Goal: Task Accomplishment & Management: Use online tool/utility

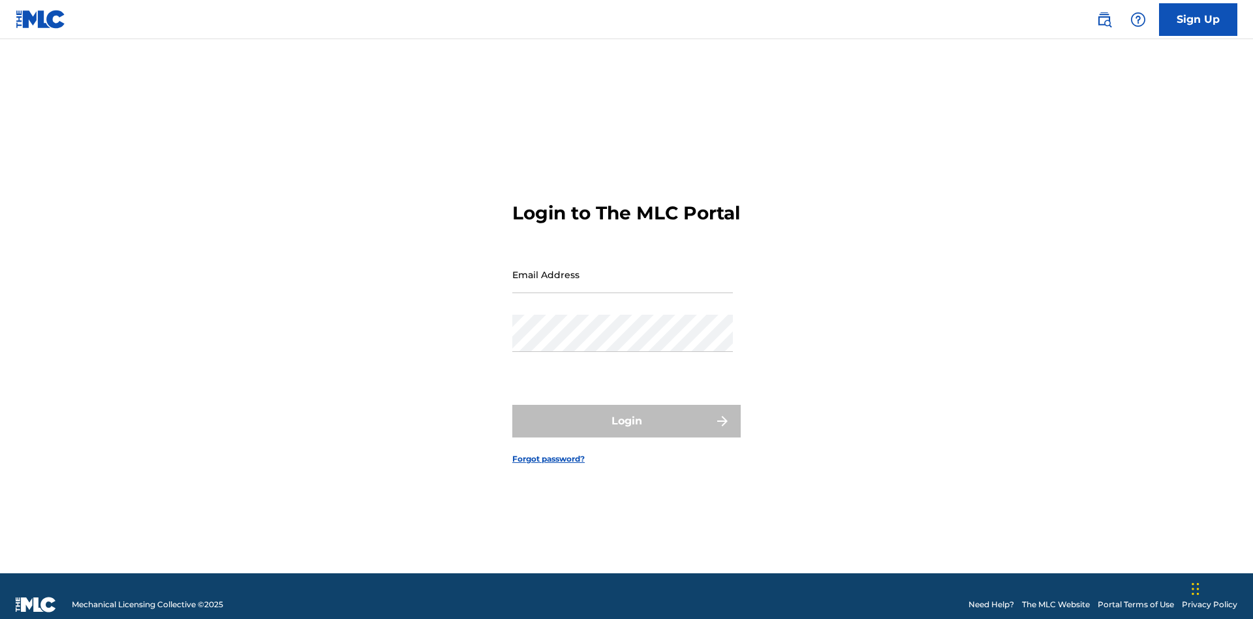
scroll to position [17, 0]
click at [623, 268] on input "Email Address" at bounding box center [622, 274] width 221 height 37
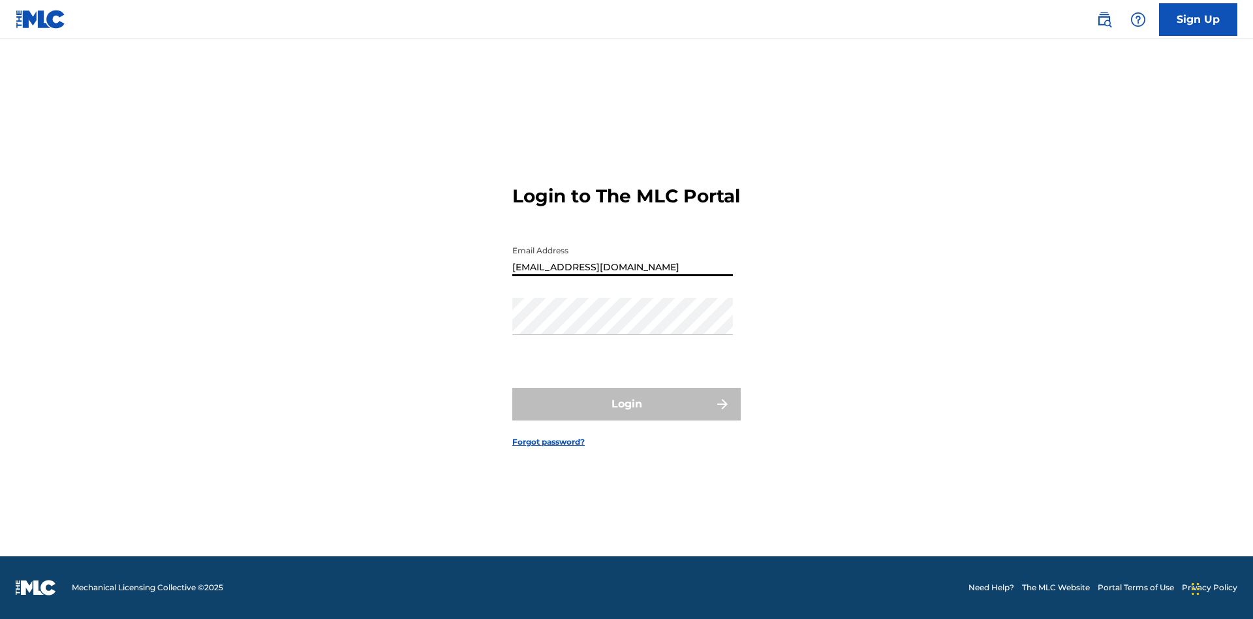
type input "Duke.McTesterson@gmail.com"
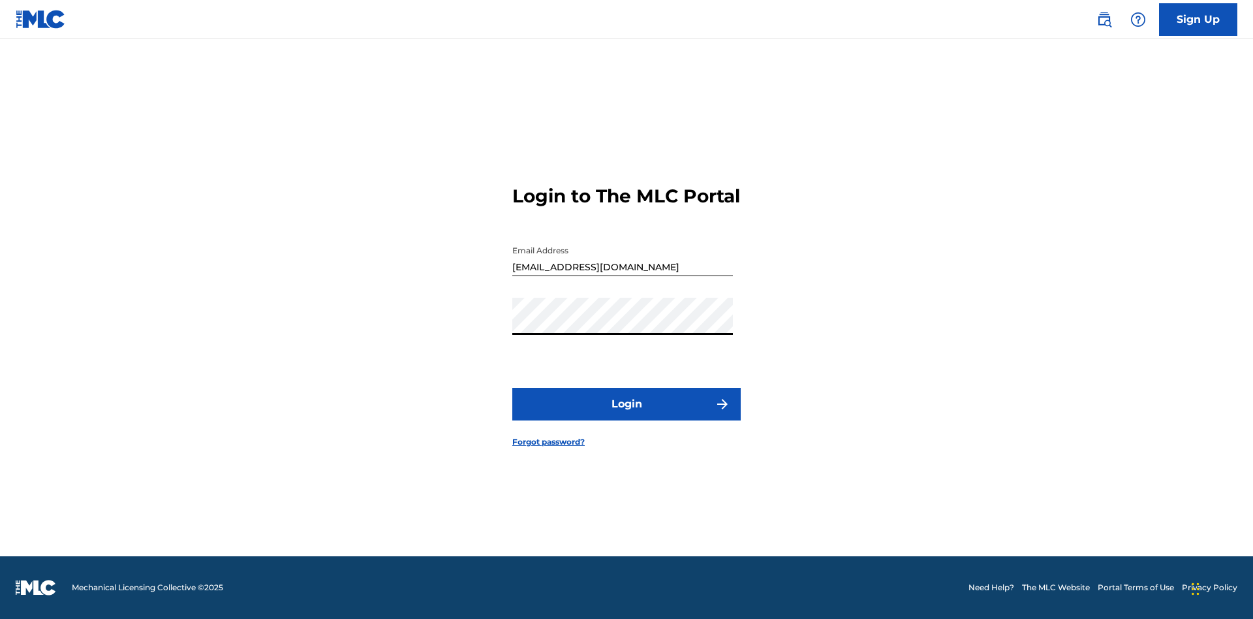
click at [627, 415] on button "Login" at bounding box center [626, 404] width 228 height 33
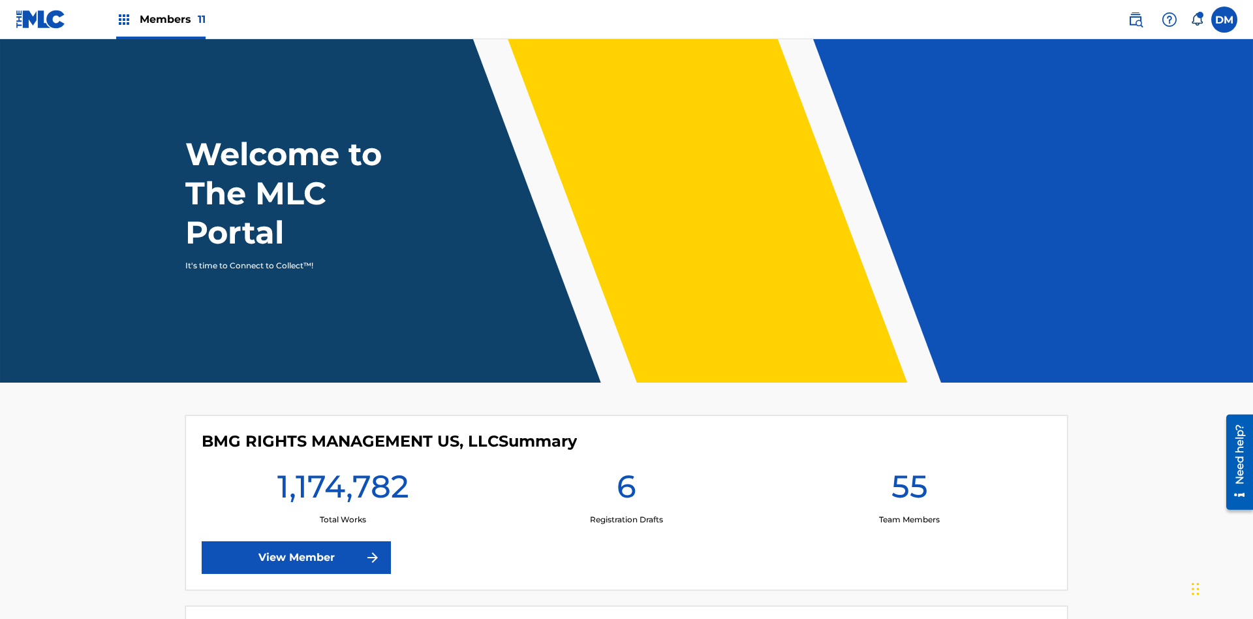
click at [161, 19] on span "Members 11" at bounding box center [173, 19] width 66 height 15
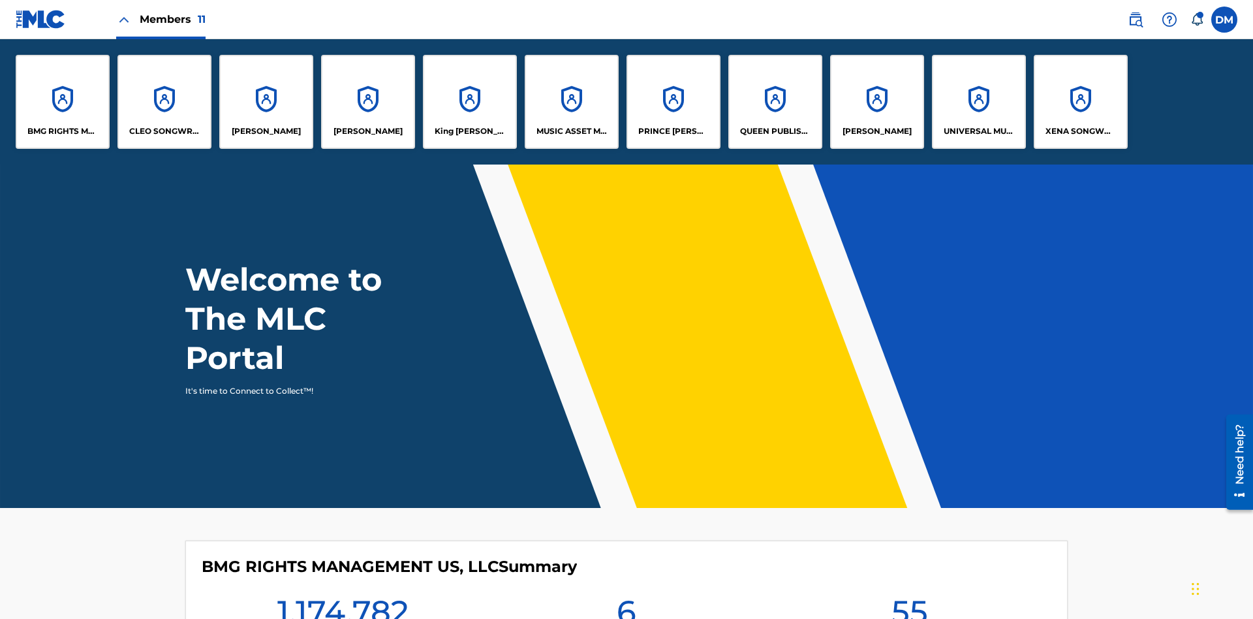
click at [164, 131] on p "CLEO SONGWRITER" at bounding box center [164, 131] width 71 height 12
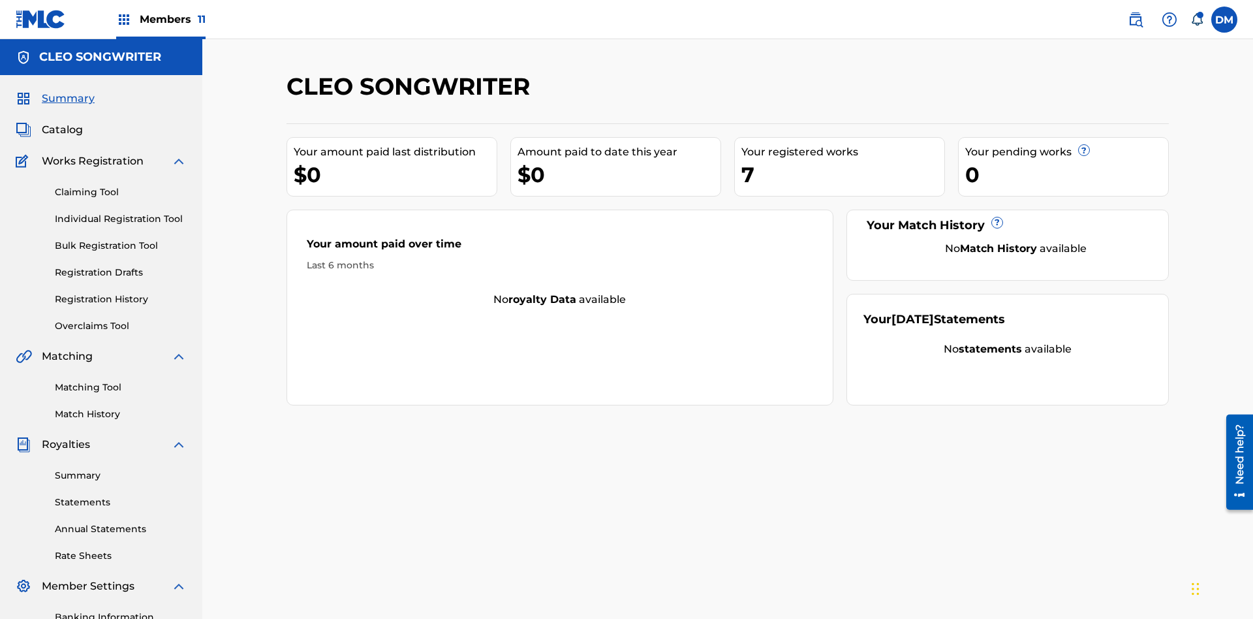
click at [121, 319] on link "Overclaims Tool" at bounding box center [121, 326] width 132 height 14
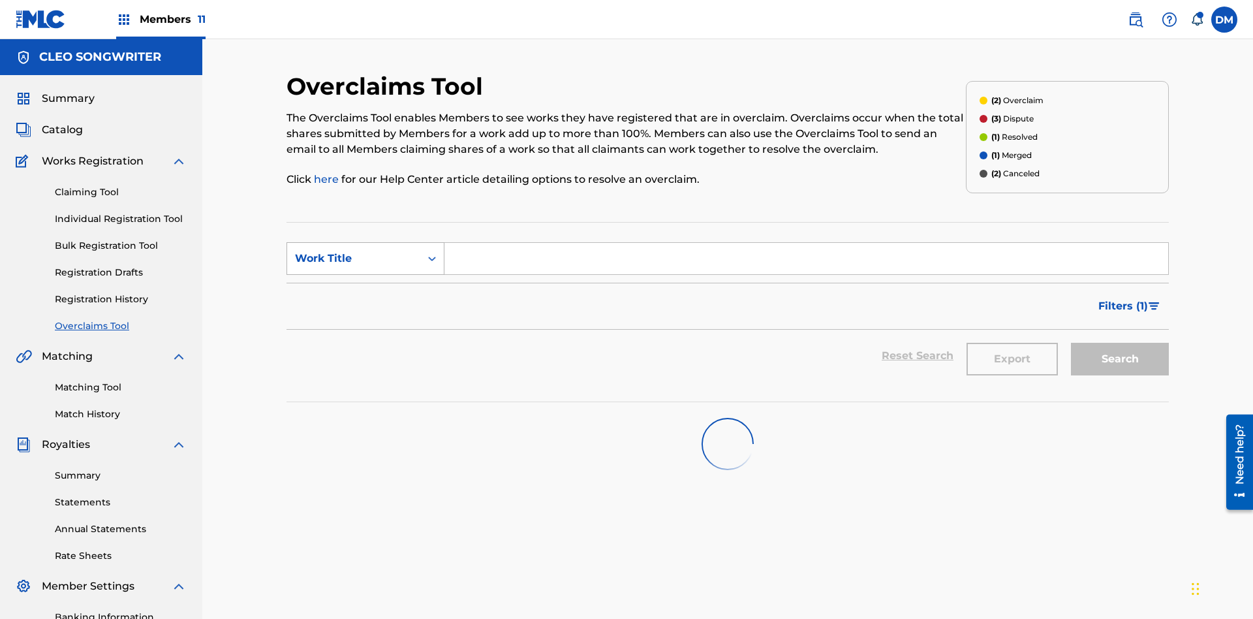
click at [354, 251] on div "Work Title" at bounding box center [353, 259] width 117 height 16
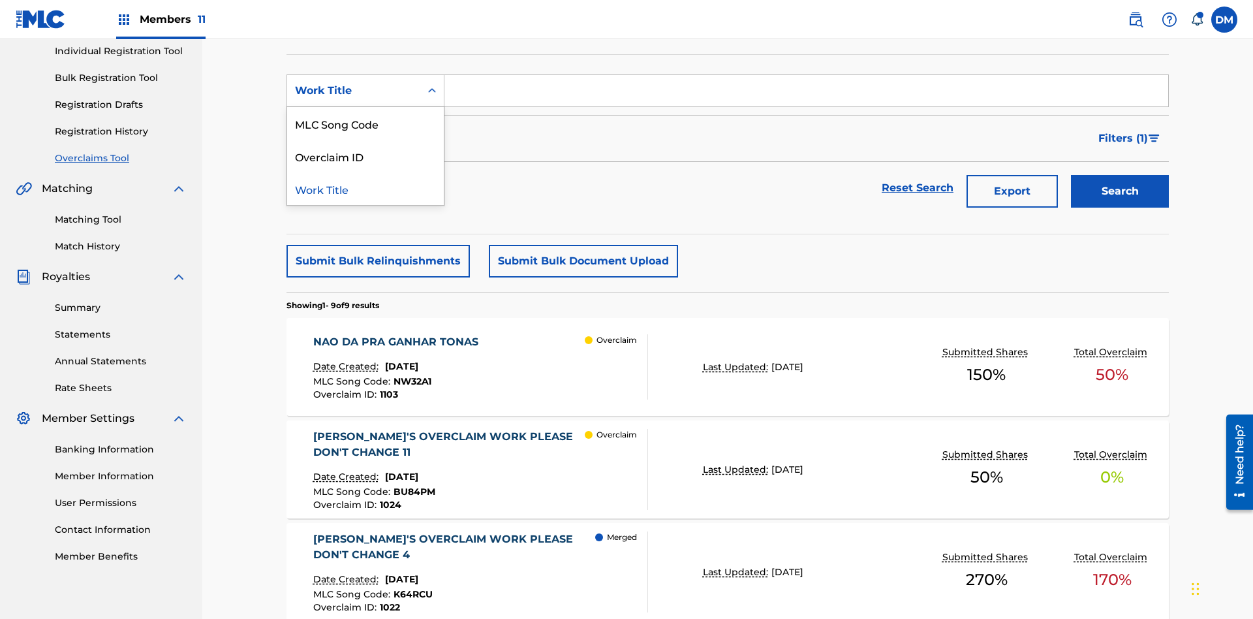
click at [366, 123] on div "MLC Song Code" at bounding box center [365, 123] width 157 height 33
click at [806, 94] on input "Search Form" at bounding box center [807, 90] width 724 height 31
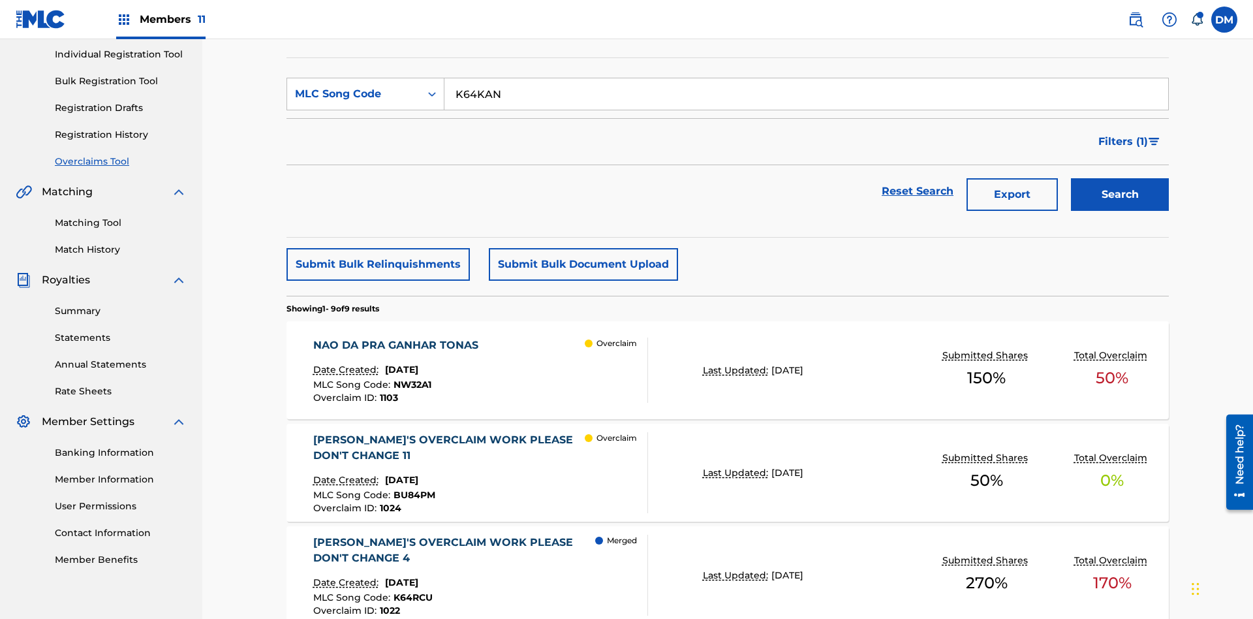
type input "K64KAN"
click at [1120, 178] on button "Search" at bounding box center [1120, 194] width 98 height 33
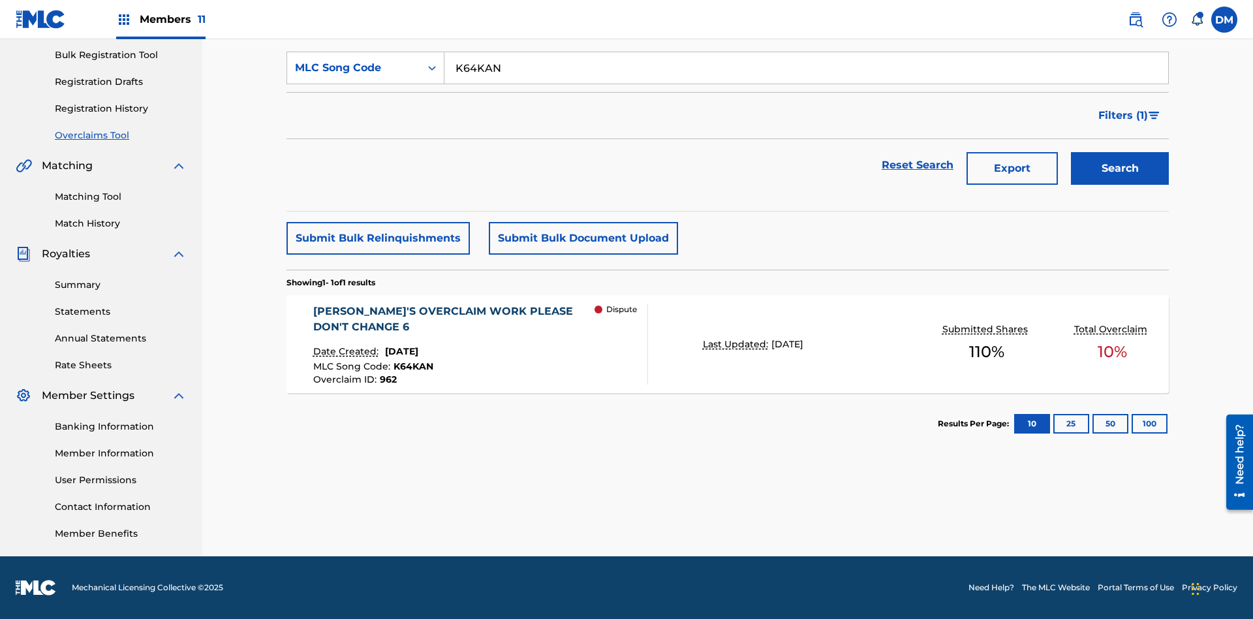
click at [414, 351] on span "June 17, 2024" at bounding box center [401, 351] width 33 height 12
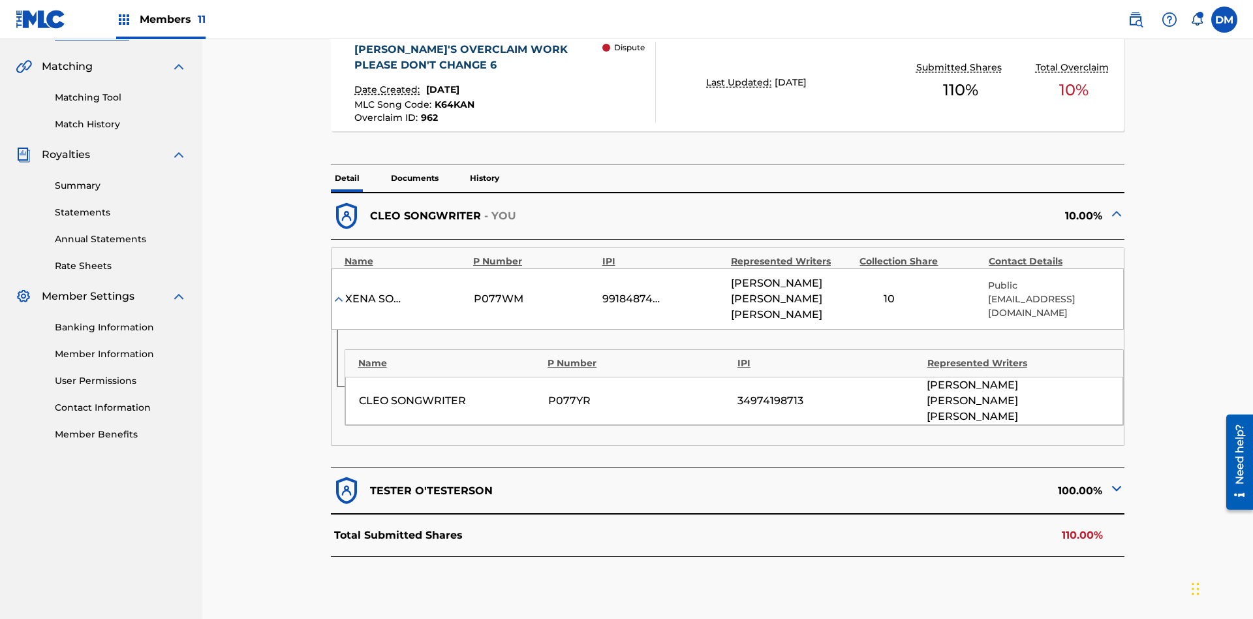
click at [1117, 480] on img at bounding box center [1117, 488] width 16 height 16
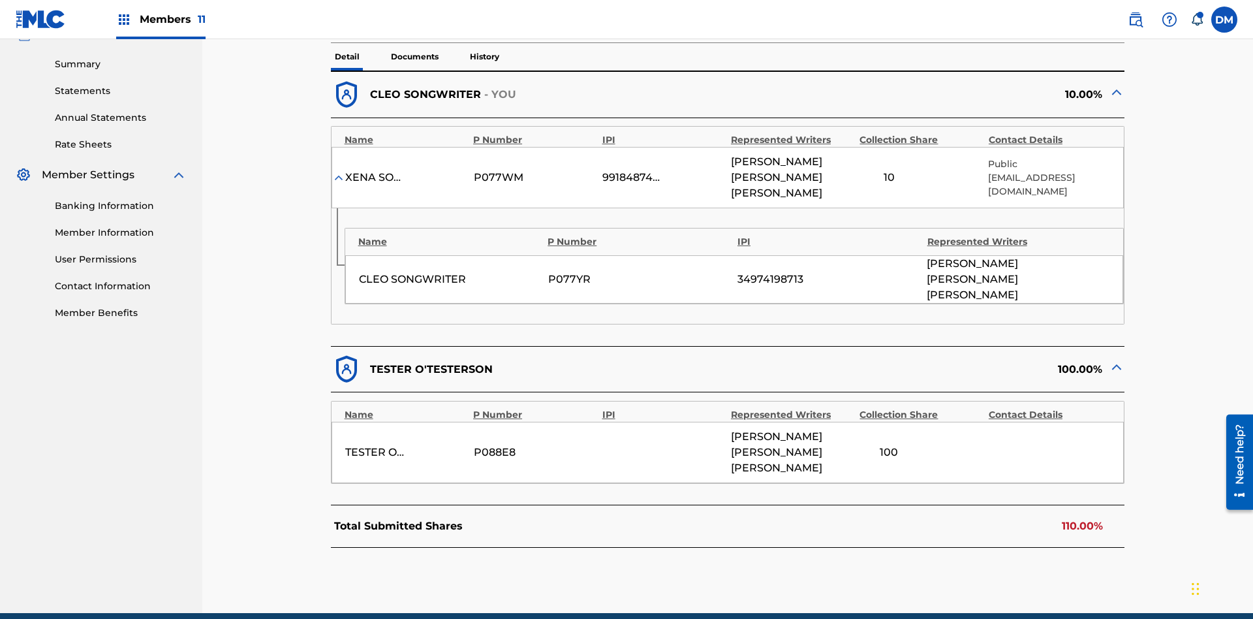
scroll to position [415, 0]
